Goal: Transaction & Acquisition: Obtain resource

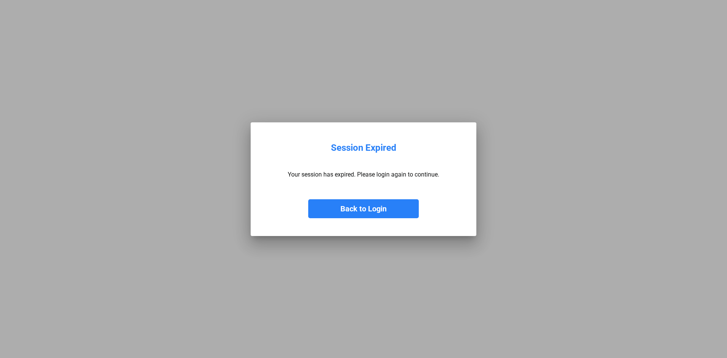
click at [362, 210] on button "Back to Login" at bounding box center [363, 208] width 111 height 19
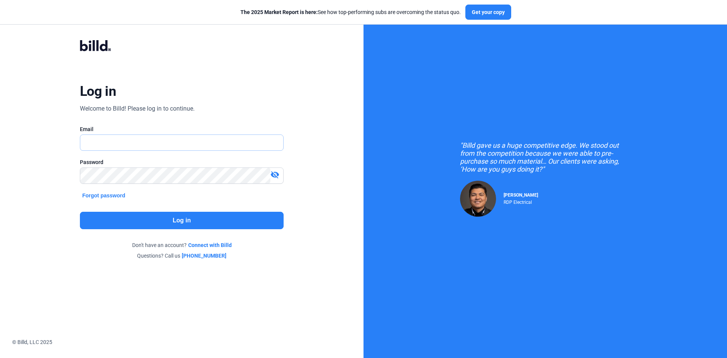
type input "[EMAIL_ADDRESS][DOMAIN_NAME]"
click at [182, 222] on button "Log in" at bounding box center [182, 220] width 204 height 17
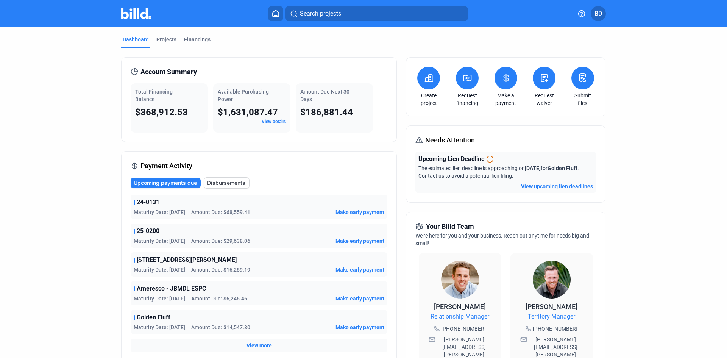
click at [232, 178] on button "Disbursements" at bounding box center [227, 182] width 46 height 11
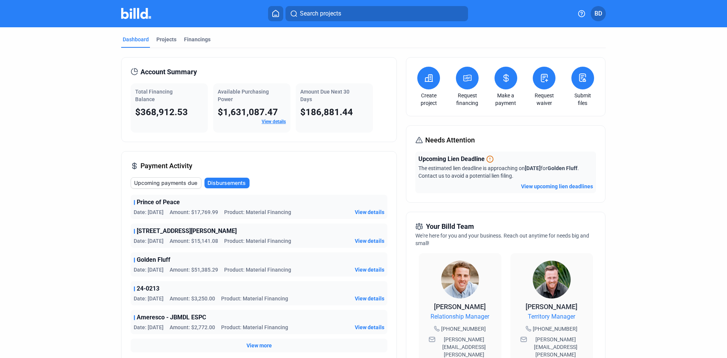
click at [259, 345] on span "View more" at bounding box center [258, 346] width 25 height 8
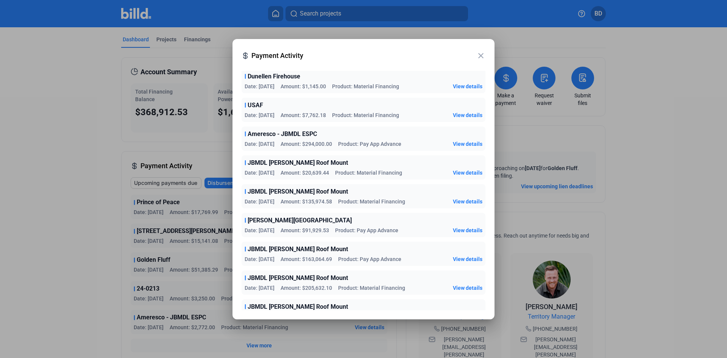
scroll to position [752, 0]
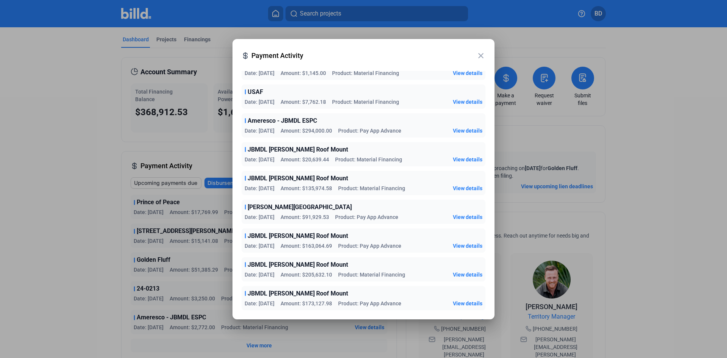
click at [481, 53] on mat-icon "close" at bounding box center [480, 55] width 9 height 9
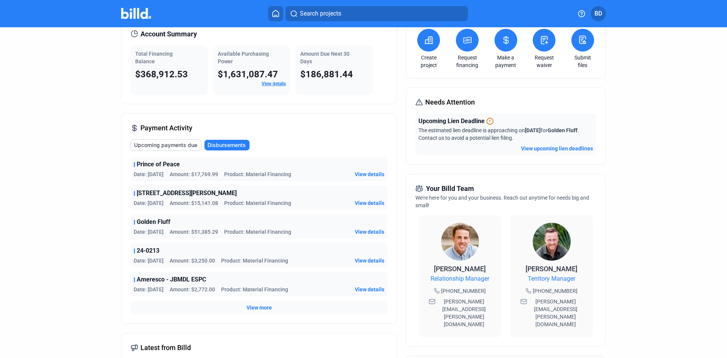
scroll to position [0, 0]
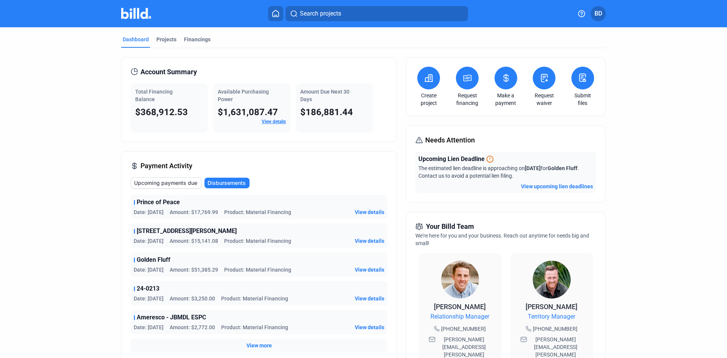
click at [180, 166] on span "Payment Activity" at bounding box center [166, 166] width 52 height 11
click at [206, 37] on div "Financings" at bounding box center [197, 40] width 27 height 8
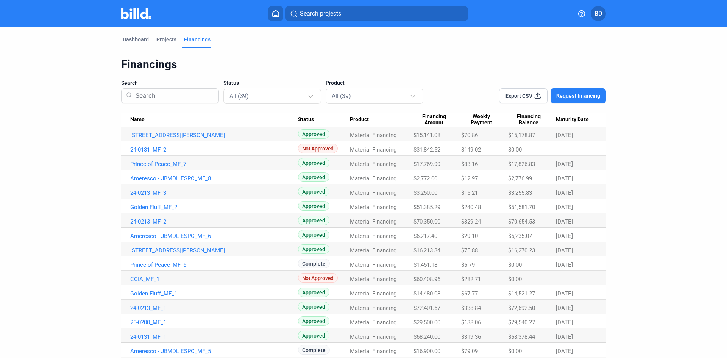
click at [534, 97] on icon at bounding box center [538, 96] width 8 height 8
